Goal: Find specific page/section: Find specific page/section

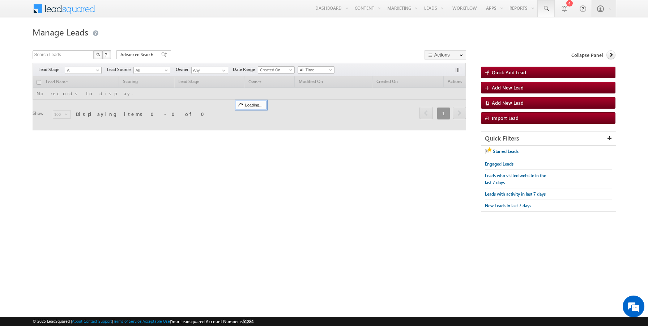
click at [547, 8] on span at bounding box center [546, 8] width 7 height 7
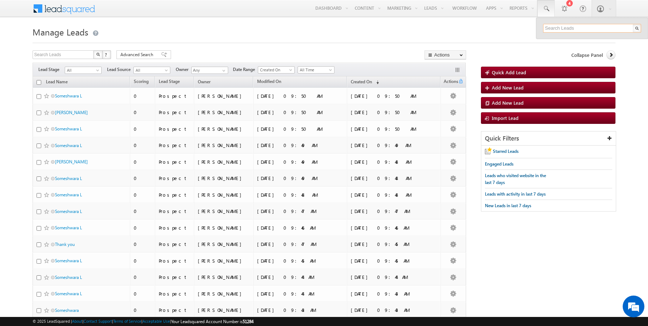
paste input ""sairamoct6@mailinator.com""
type input ""sairamoct6@mailinator.com""
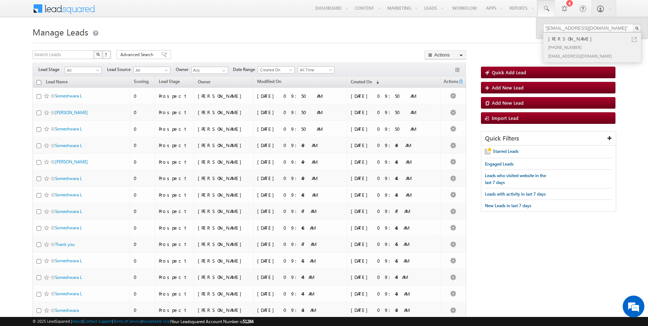
click at [635, 39] on link at bounding box center [634, 39] width 5 height 5
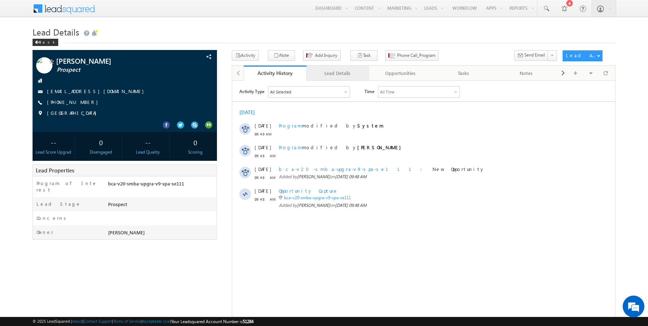
click at [320, 70] on div "Lead Details" at bounding box center [338, 73] width 51 height 9
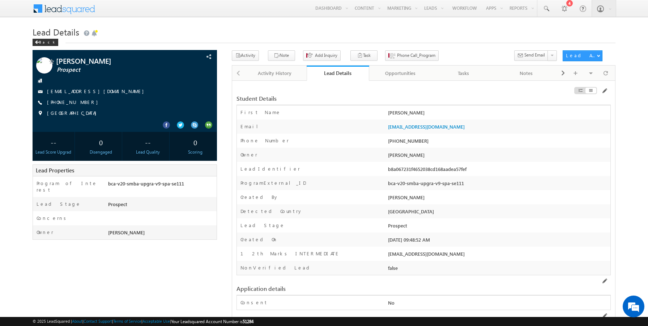
click at [406, 141] on div "+91-9806100948" at bounding box center [498, 142] width 224 height 10
copy div "9806100948"
drag, startPoint x: 451, startPoint y: 128, endPoint x: 388, endPoint y: 127, distance: 62.6
click at [388, 127] on div "sairamoct6@mailinator.com" at bounding box center [498, 128] width 224 height 10
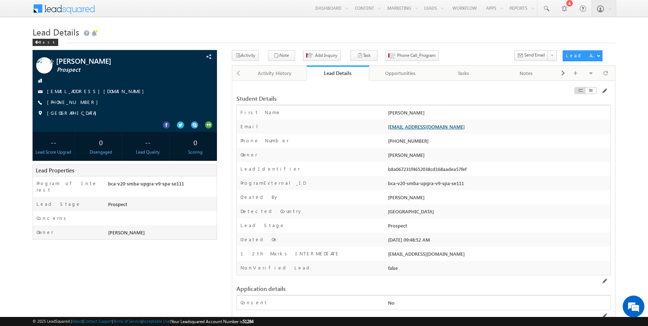
copy link "sairamoct6@mailinator.com"
